Goal: Download file/media

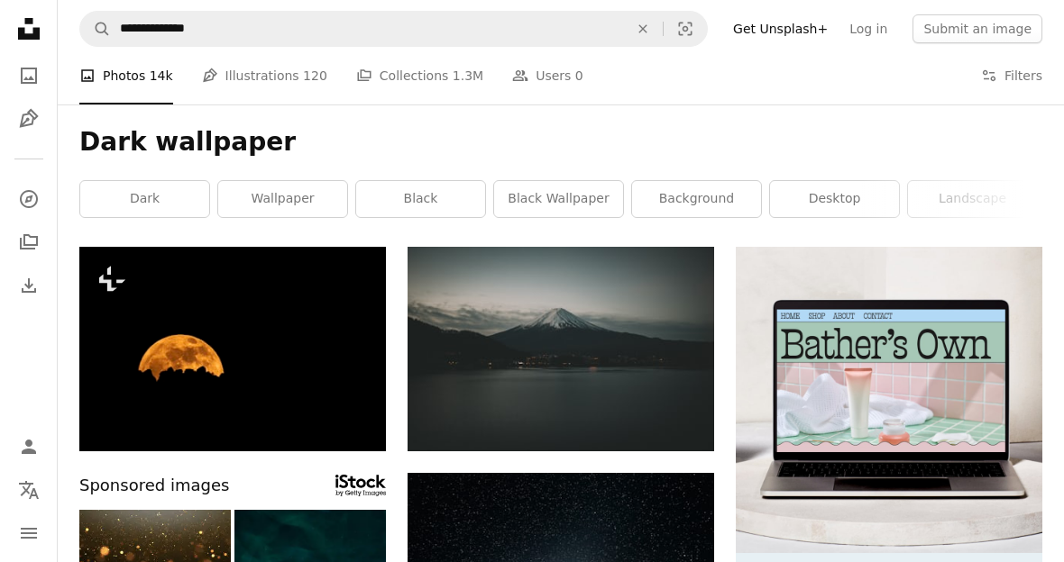
scroll to position [897, 0]
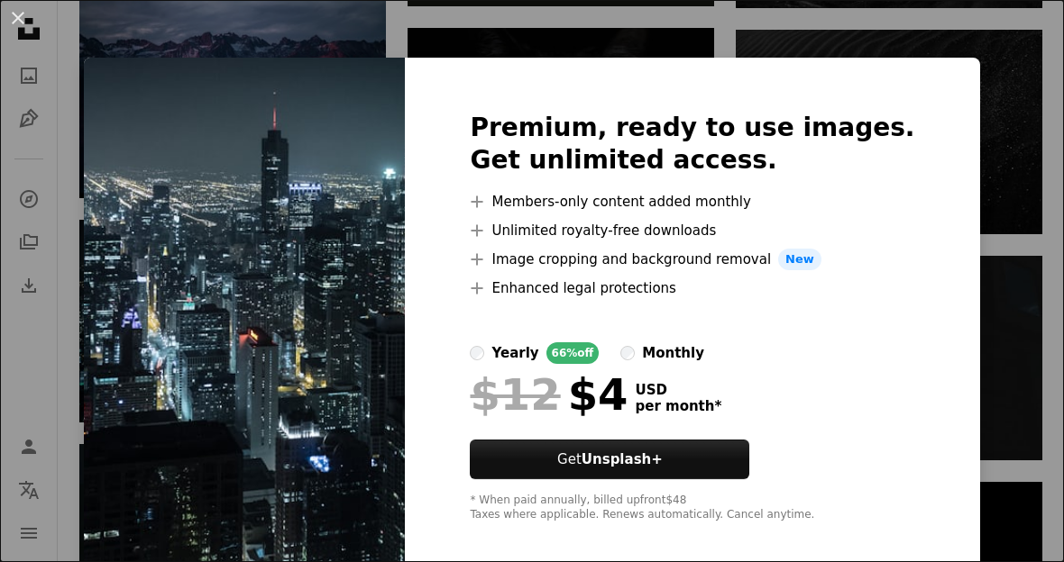
click at [989, 167] on div "An X shape Premium, ready to use images. Get unlimited access. A plus sign Memb…" at bounding box center [532, 281] width 1064 height 562
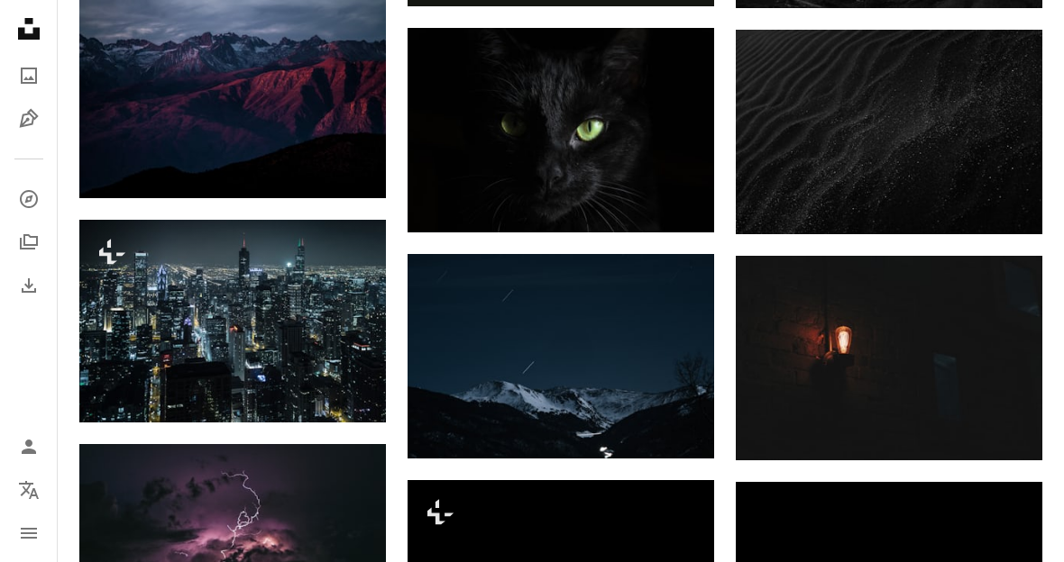
click at [689, 197] on link "Arrow pointing down" at bounding box center [678, 200] width 36 height 29
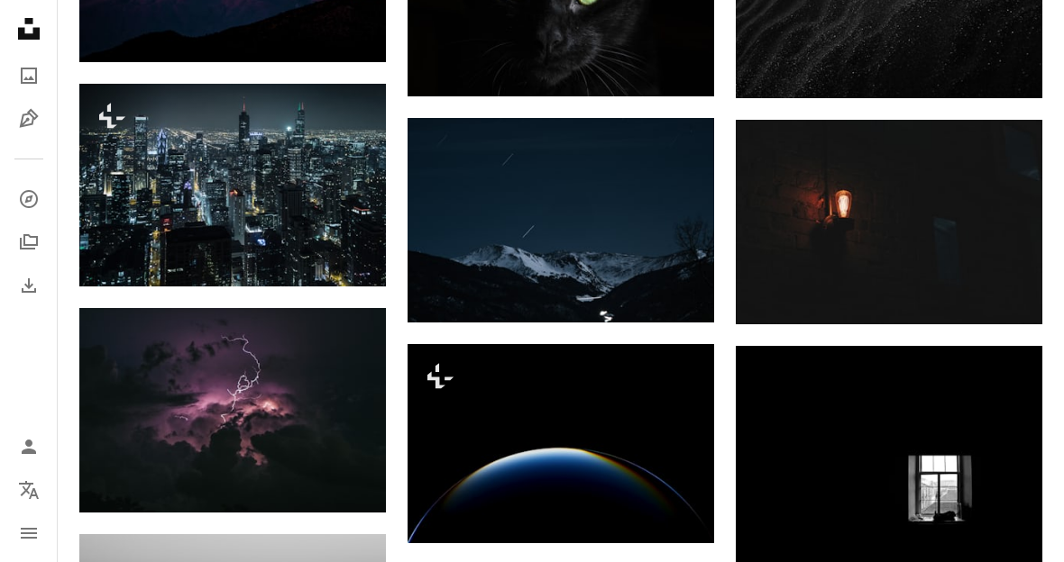
scroll to position [1032, 0]
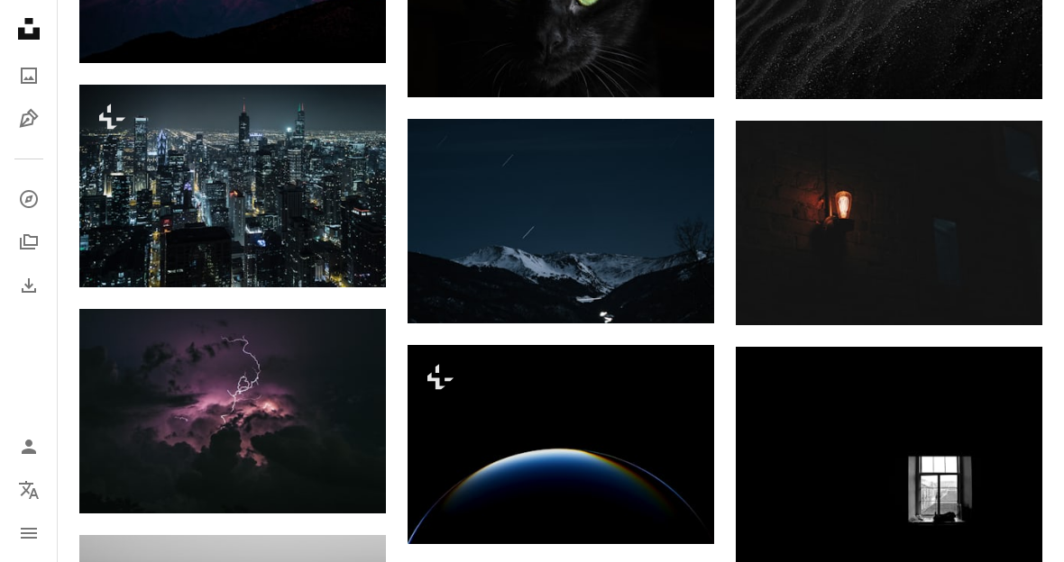
click at [228, 169] on img at bounding box center [232, 186] width 306 height 203
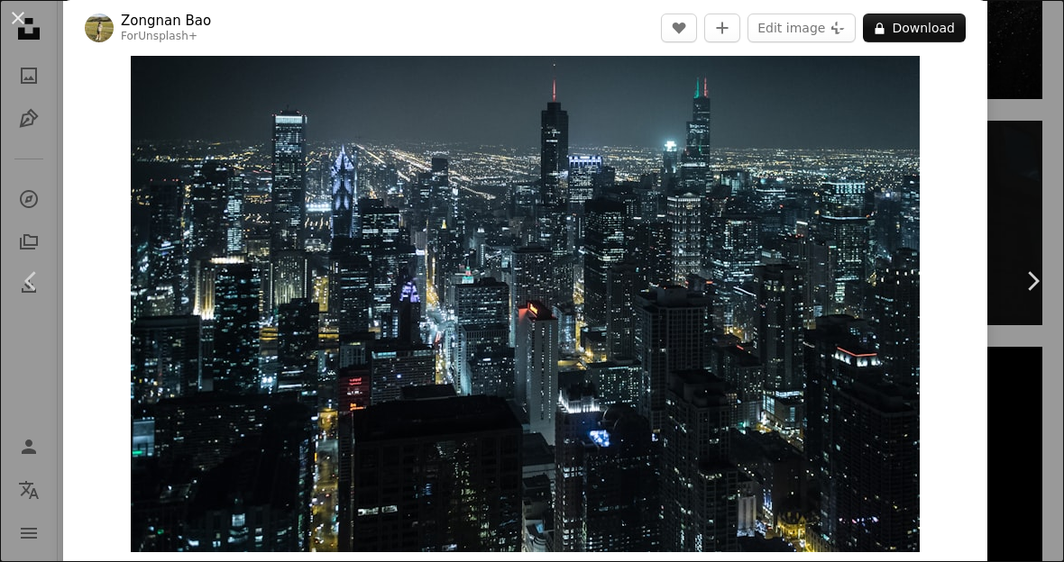
scroll to position [27, 0]
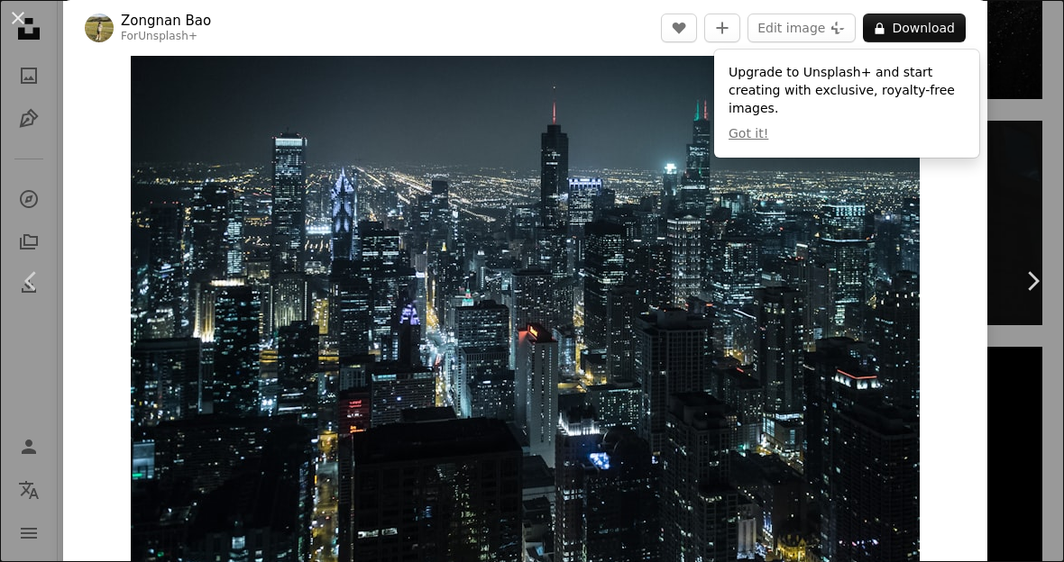
click at [1016, 201] on div "An X shape Chevron left Chevron right Zongnan Bao For Unsplash+ A heart A plus …" at bounding box center [532, 281] width 1064 height 562
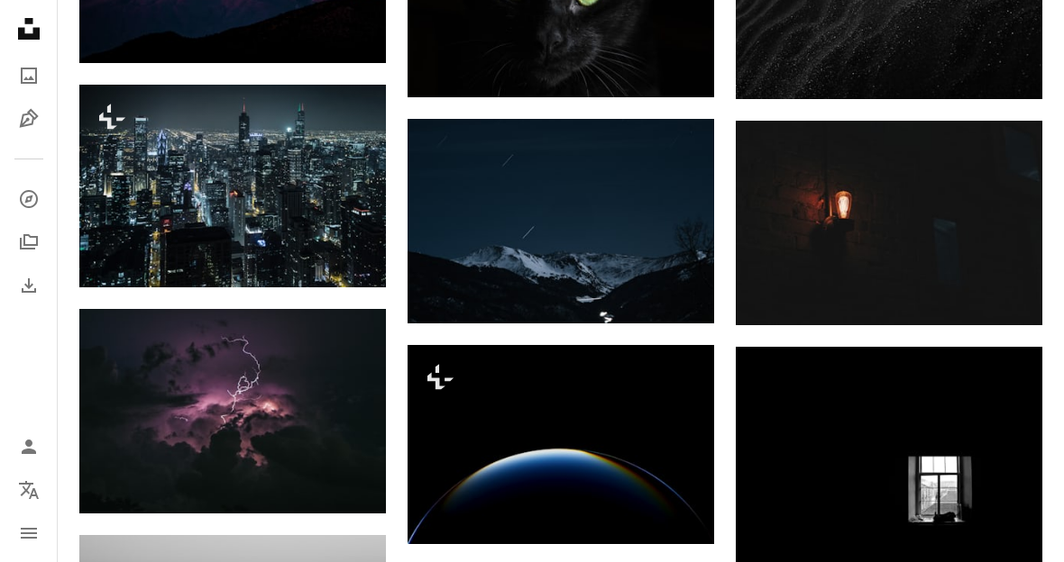
click at [619, 222] on img at bounding box center [560, 221] width 306 height 205
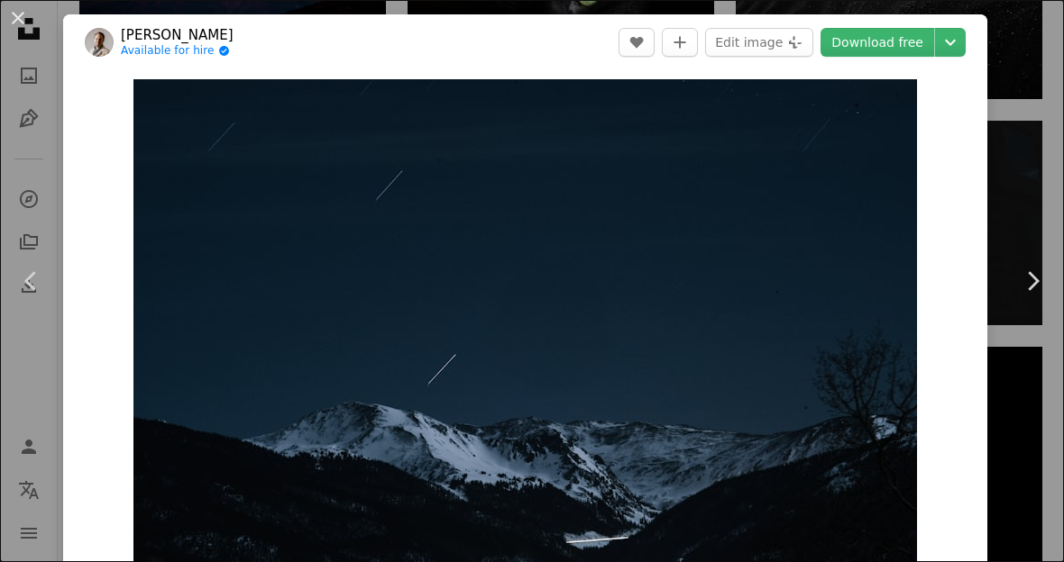
click at [1054, 171] on div "An X shape Chevron left Chevron right [PERSON_NAME] Available for hire A checkm…" at bounding box center [532, 281] width 1064 height 562
